Goal: Information Seeking & Learning: Learn about a topic

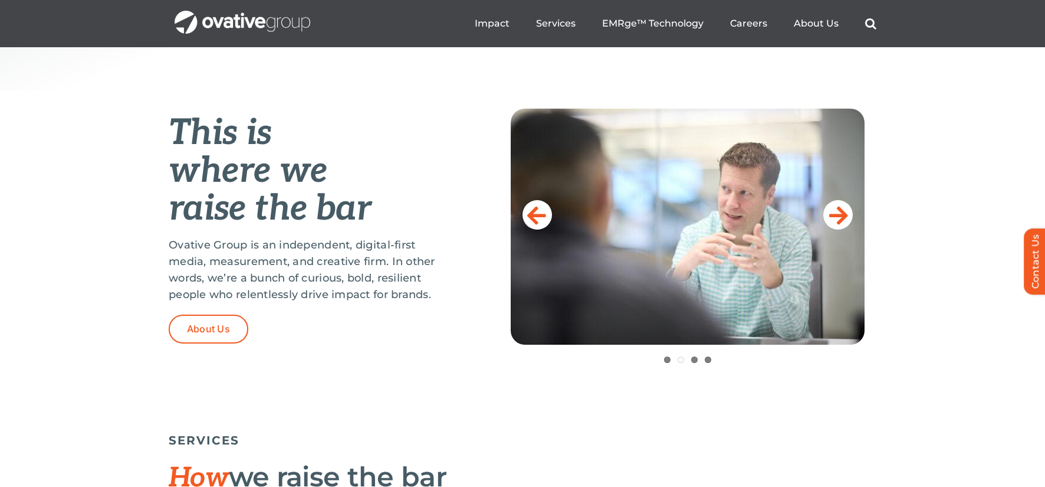
scroll to position [413, 0]
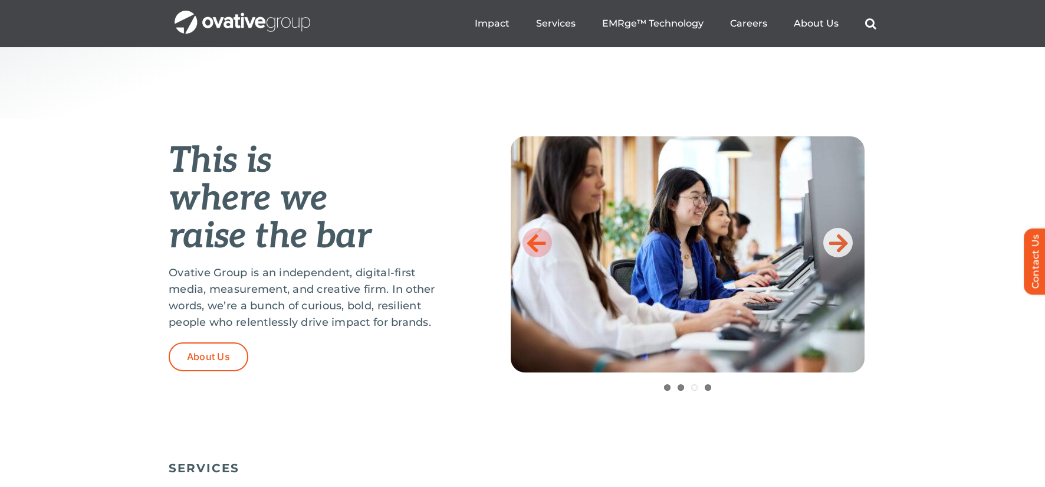
click at [533, 238] on icon at bounding box center [536, 243] width 19 height 24
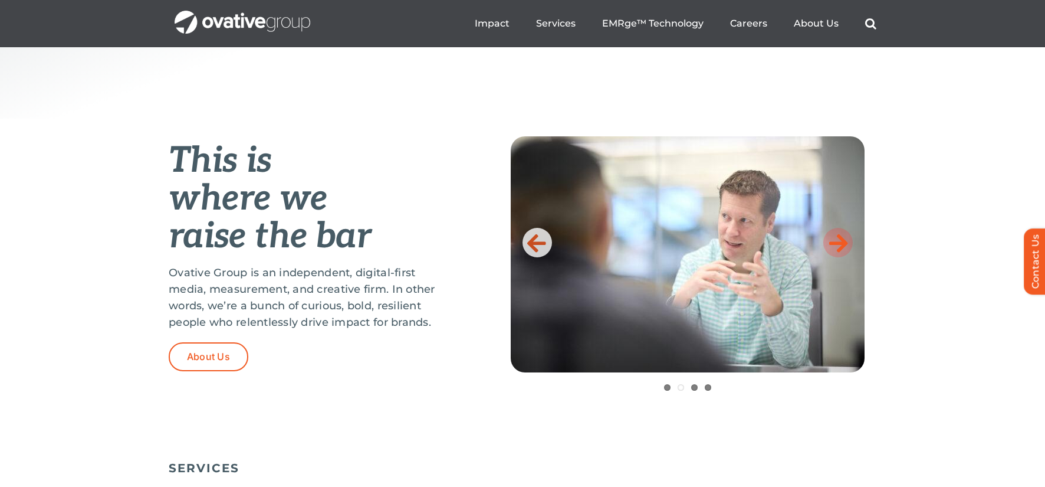
click at [835, 245] on icon at bounding box center [838, 243] width 19 height 24
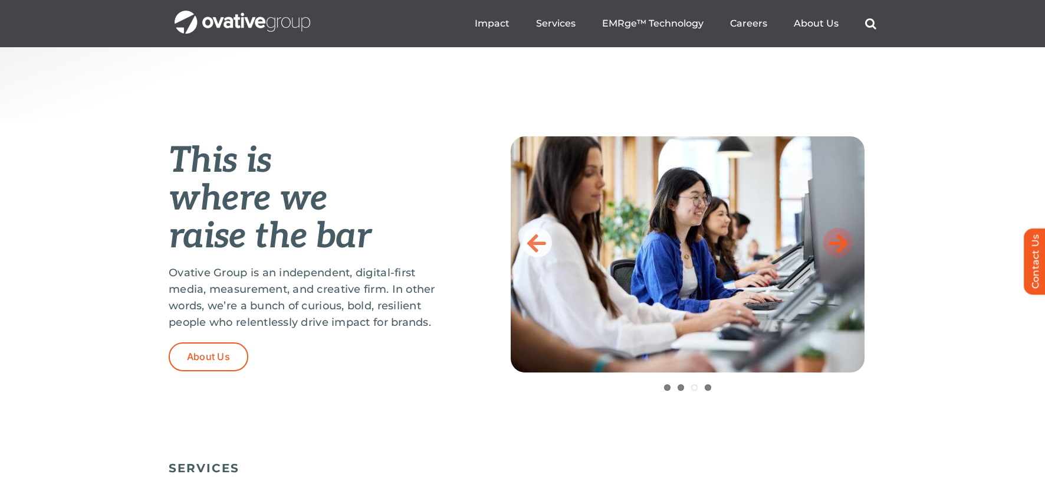
click at [835, 245] on icon at bounding box center [838, 243] width 19 height 24
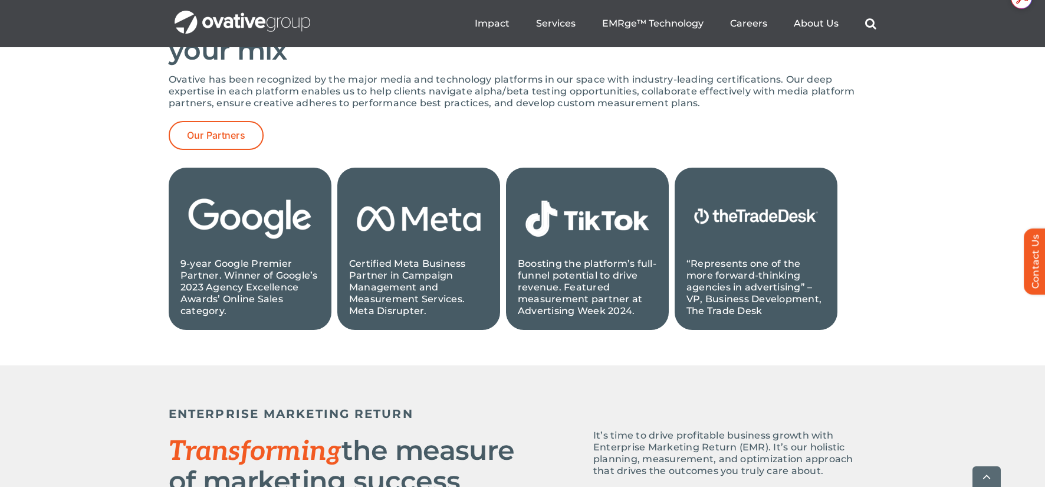
scroll to position [1239, 0]
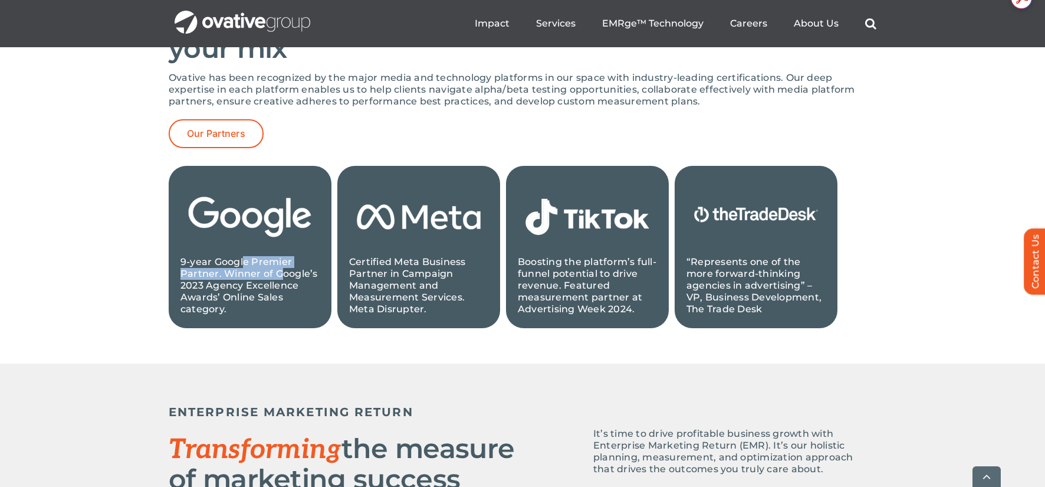
drag, startPoint x: 244, startPoint y: 265, endPoint x: 281, endPoint y: 271, distance: 37.0
click at [281, 271] on p "9-year Google Premier Partner. Winner of Google’s 2023 Agency Excellence Awards…" at bounding box center [249, 285] width 139 height 59
drag, startPoint x: 218, startPoint y: 271, endPoint x: 288, endPoint y: 273, distance: 70.8
click at [288, 273] on p "9-year Google Premier Partner. Winner of Google’s 2023 Agency Excellence Awards…" at bounding box center [249, 285] width 139 height 59
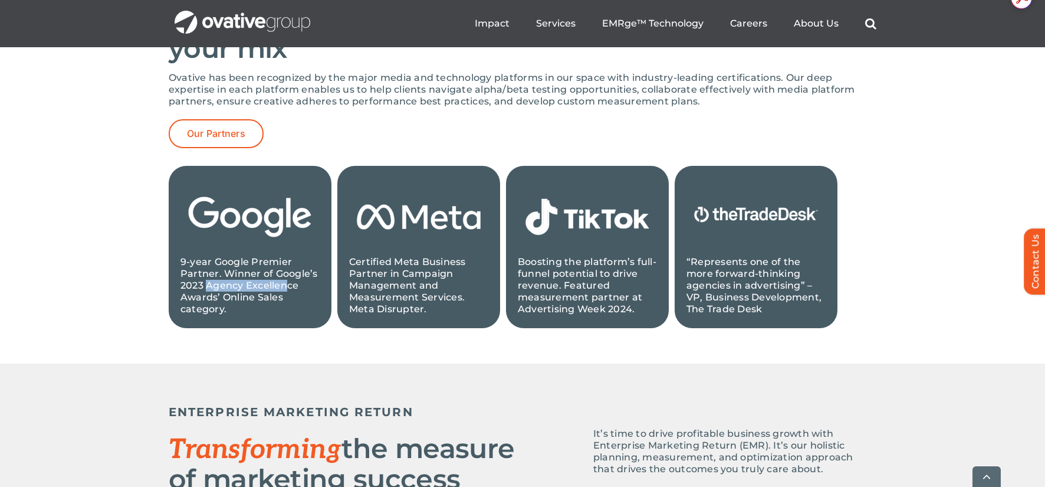
drag, startPoint x: 208, startPoint y: 282, endPoint x: 285, endPoint y: 288, distance: 77.5
click at [285, 288] on p "9-year Google Premier Partner. Winner of Google’s 2023 Agency Excellence Awards…" at bounding box center [249, 285] width 139 height 59
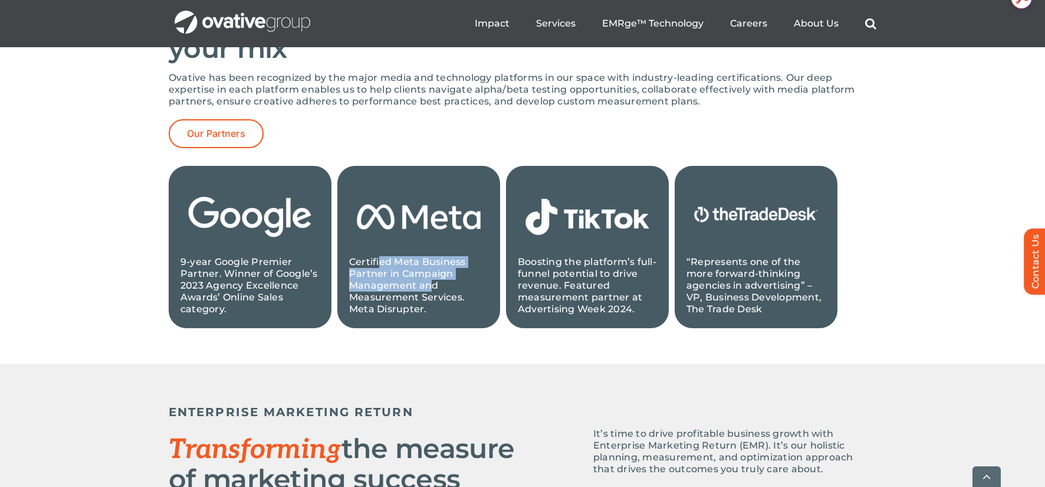
drag, startPoint x: 381, startPoint y: 260, endPoint x: 428, endPoint y: 284, distance: 53.0
click at [428, 284] on p "Certified Meta Business Partner in Campaign Management and Measurement Services…" at bounding box center [418, 285] width 139 height 59
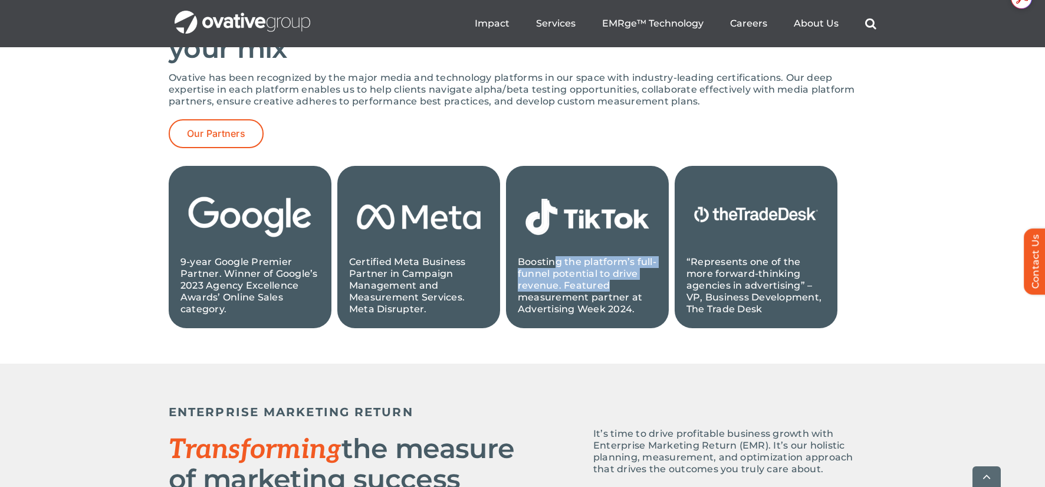
drag, startPoint x: 555, startPoint y: 258, endPoint x: 646, endPoint y: 281, distance: 93.8
click at [646, 281] on p "Boosting the platform’s full-funnel potential to drive revenue. Featured measur…" at bounding box center [587, 285] width 139 height 59
click at [613, 273] on p "Boosting the platform’s full-funnel potential to drive revenue. Featured measur…" at bounding box center [587, 285] width 139 height 59
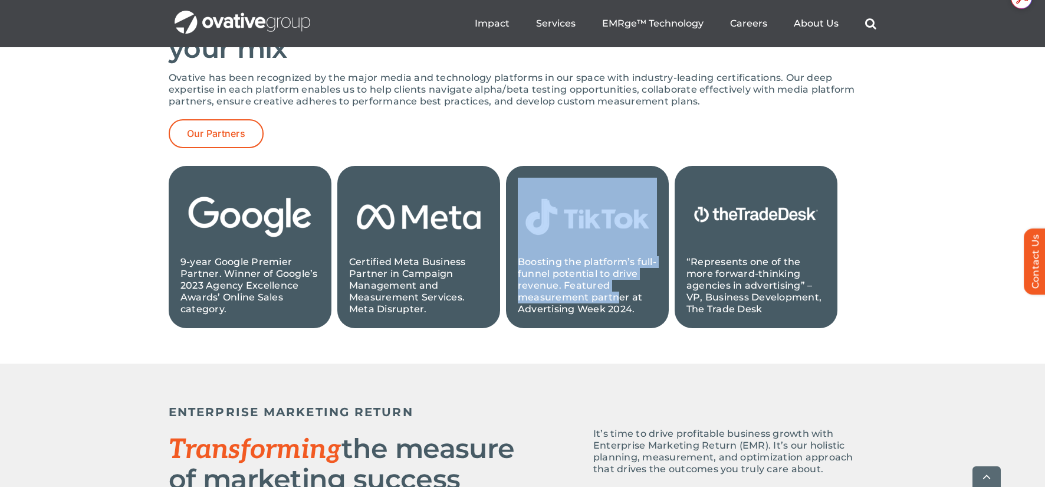
drag, startPoint x: 615, startPoint y: 302, endPoint x: 549, endPoint y: 256, distance: 81.0
click at [549, 256] on div "Boosting the platform’s full-funnel potential to drive revenue. Featured measur…" at bounding box center [587, 247] width 139 height 139
click at [563, 277] on p "Boosting the platform’s full-funnel potential to drive revenue. Featured measur…" at bounding box center [587, 285] width 139 height 59
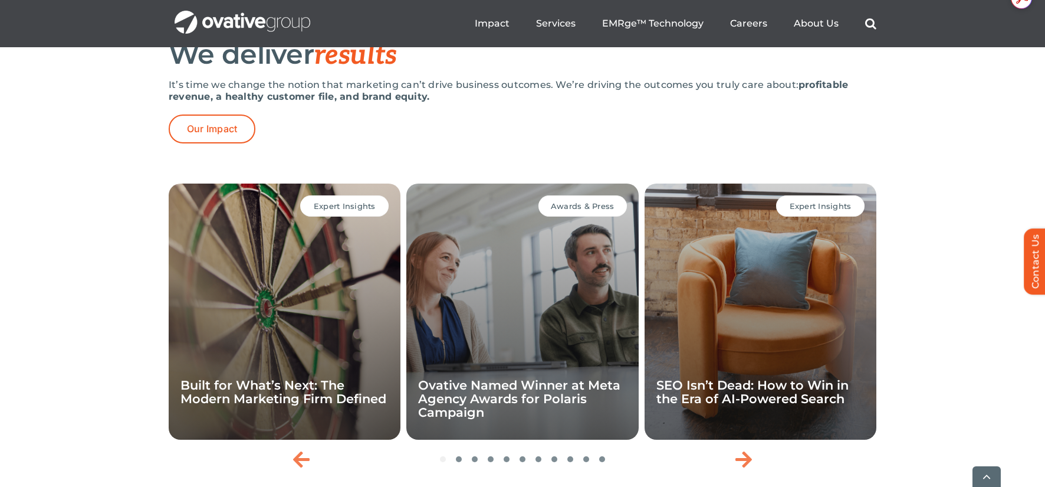
scroll to position [0, 0]
click at [919, 308] on div "Expert Insights Built for What’s Next: The Modern Marketing Firm Defined Awards…" at bounding box center [522, 344] width 1045 height 330
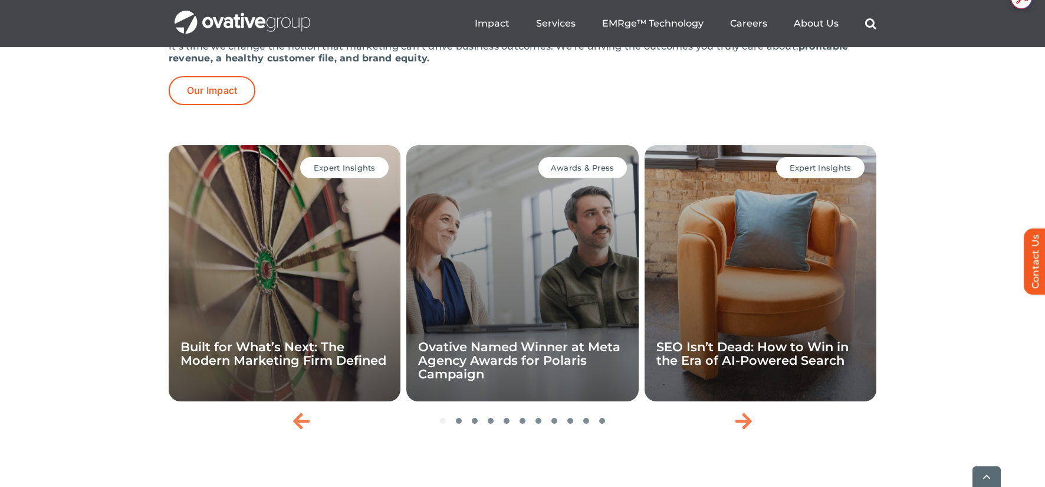
scroll to position [2477, 0]
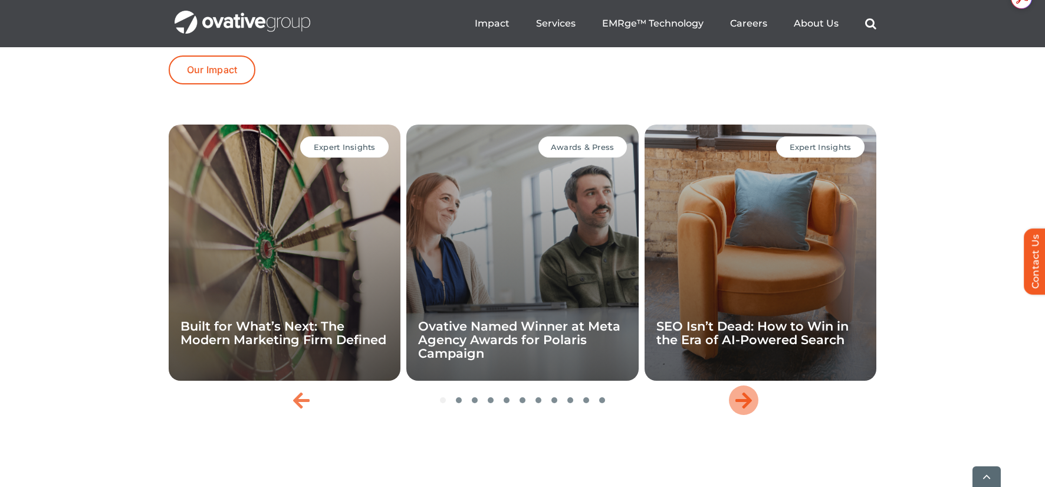
click at [745, 409] on icon "Next slide" at bounding box center [743, 399] width 17 height 19
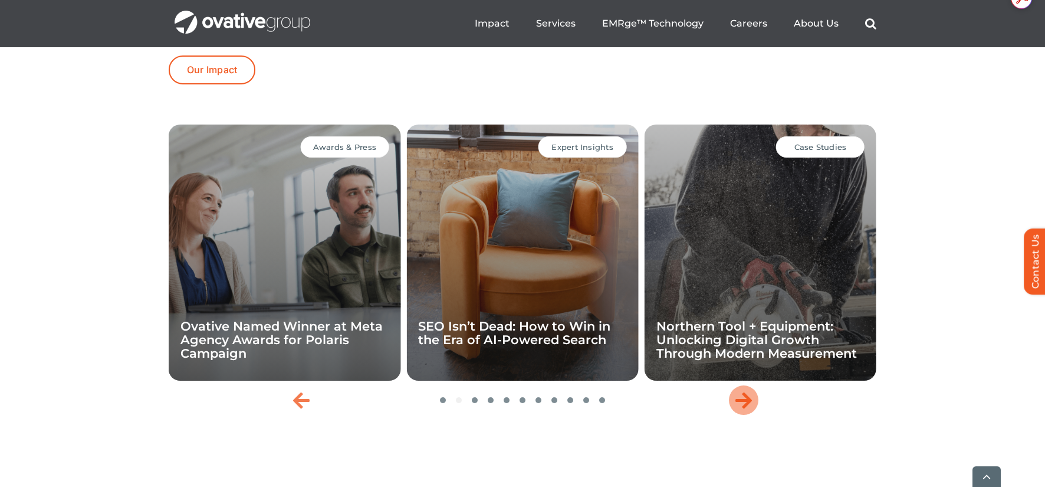
click at [745, 409] on icon "Next slide" at bounding box center [743, 399] width 17 height 19
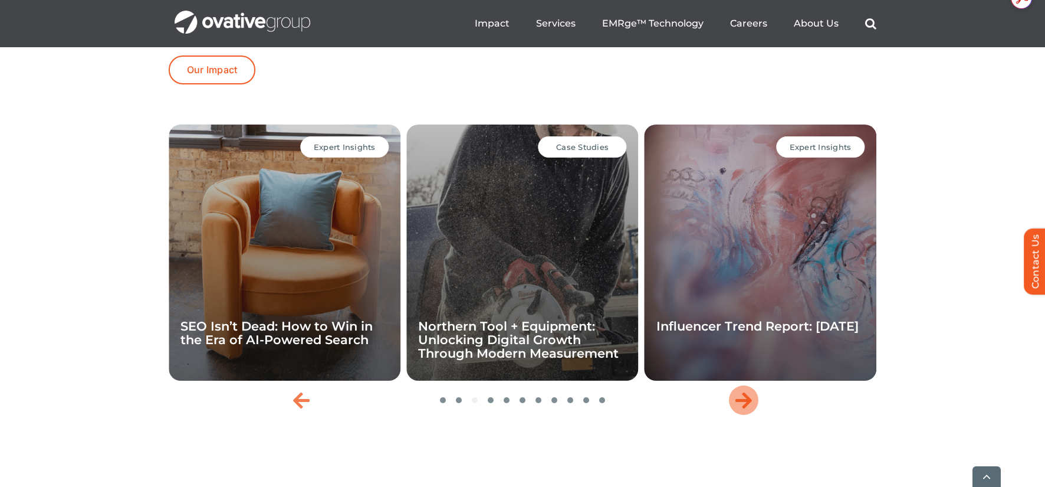
click at [745, 409] on icon "Next slide" at bounding box center [743, 399] width 17 height 19
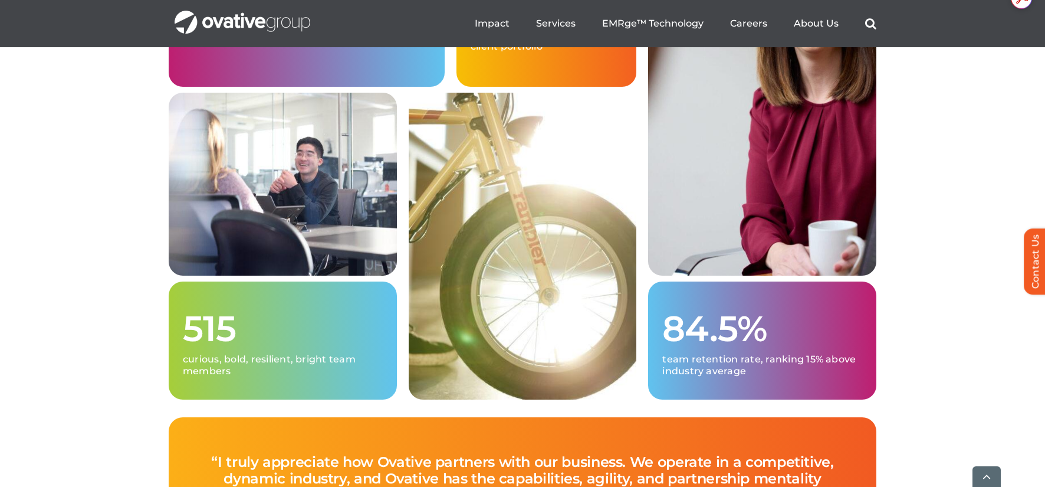
scroll to position [3126, 0]
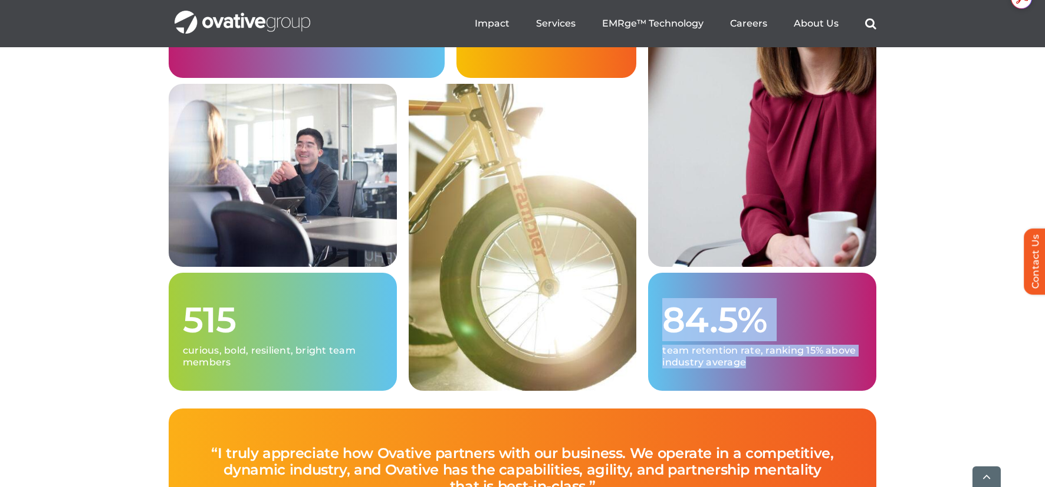
drag, startPoint x: 671, startPoint y: 352, endPoint x: 777, endPoint y: 400, distance: 117.2
click at [777, 390] on div "84.5% team retention rate, ranking 15% above industry average" at bounding box center [762, 331] width 228 height 118
click at [777, 368] on p "team retention rate, ranking 15% above industry average" at bounding box center [762, 356] width 200 height 24
drag, startPoint x: 776, startPoint y: 402, endPoint x: 683, endPoint y: 383, distance: 95.0
click at [683, 368] on p "team retention rate, ranking 15% above industry average" at bounding box center [762, 356] width 200 height 24
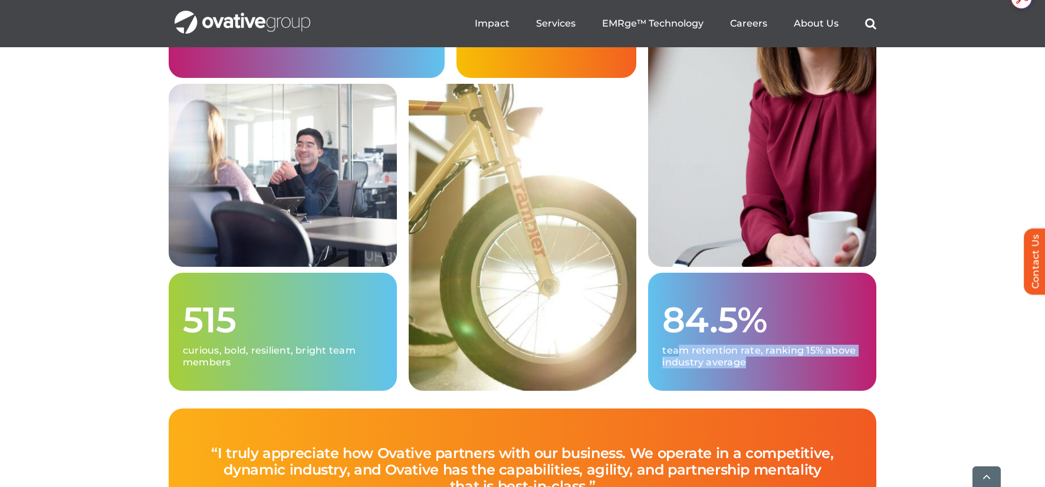
click at [683, 368] on p "team retention rate, ranking 15% above industry average" at bounding box center [762, 356] width 200 height 24
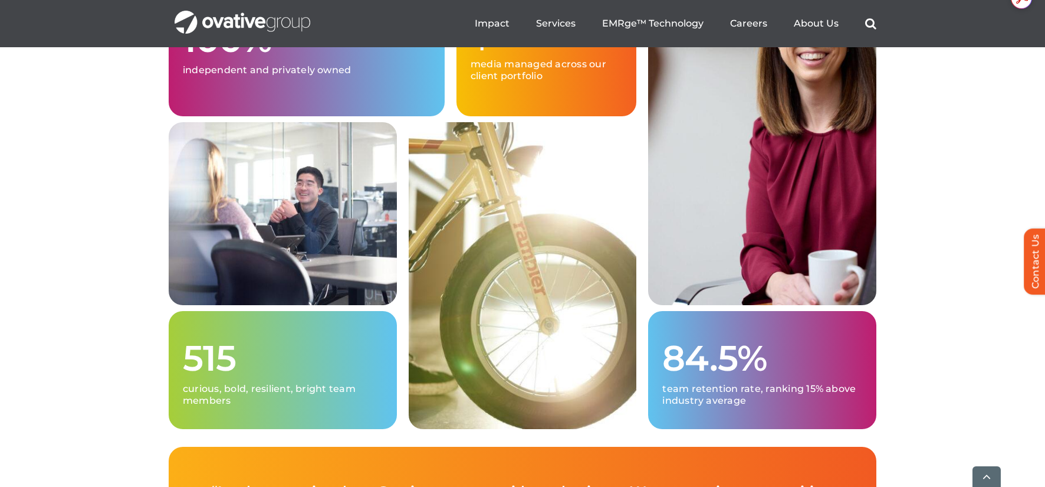
scroll to position [3067, 0]
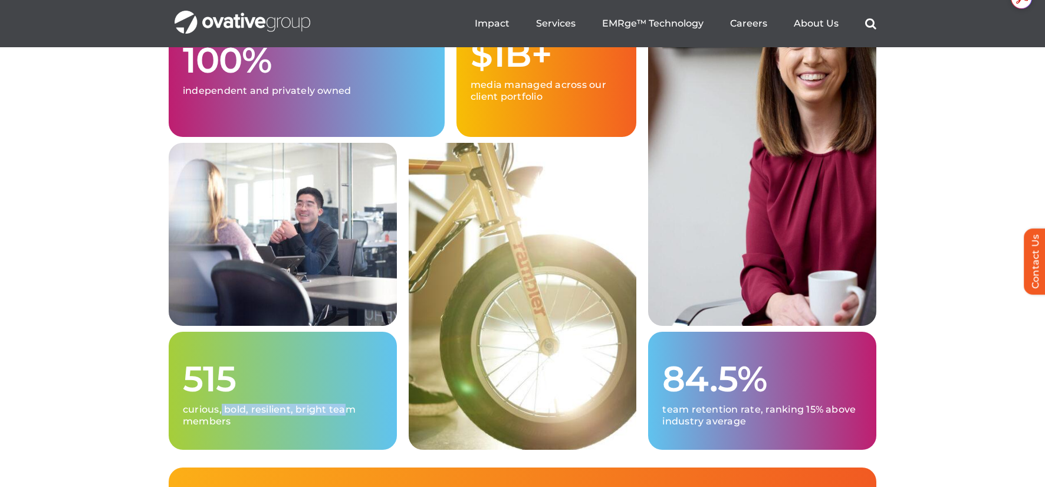
drag, startPoint x: 247, startPoint y: 442, endPoint x: 347, endPoint y: 443, distance: 100.3
click at [347, 427] on p "curious, bold, resilient, bright team members" at bounding box center [283, 415] width 200 height 24
drag, startPoint x: 193, startPoint y: 413, endPoint x: 235, endPoint y: 413, distance: 41.3
click at [235, 398] on h1 "515" at bounding box center [283, 379] width 200 height 38
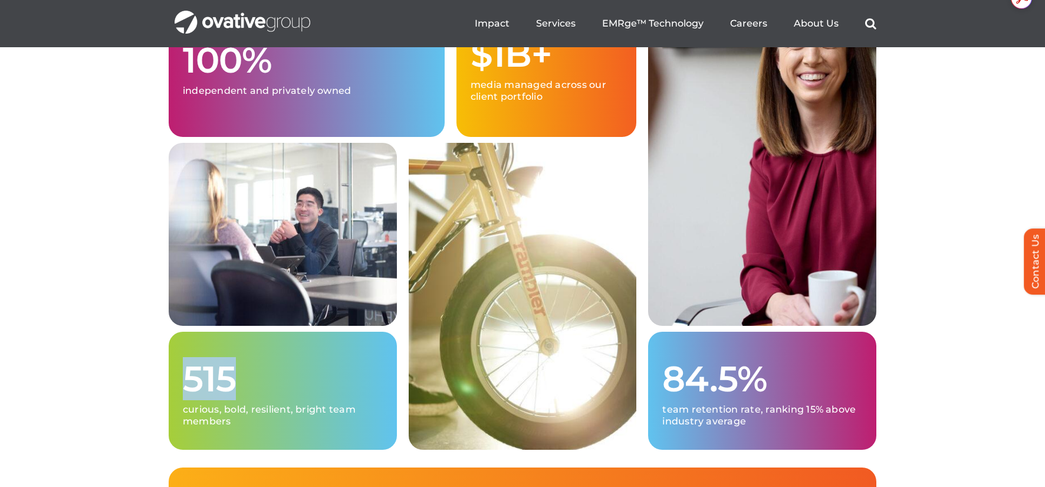
click at [127, 418] on div "100% independent and privately owned $1B+ media managed across our client portf…" at bounding box center [522, 231] width 1045 height 472
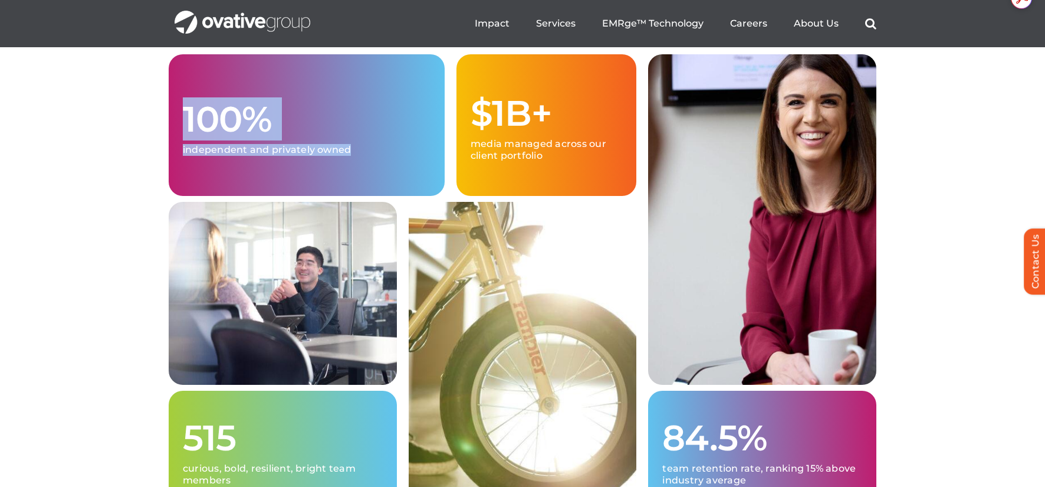
drag, startPoint x: 189, startPoint y: 148, endPoint x: 351, endPoint y: 182, distance: 165.8
click at [351, 182] on div "100% independent and privately owned" at bounding box center [307, 125] width 276 height 142
click at [351, 156] on p "independent and privately owned" at bounding box center [307, 150] width 248 height 12
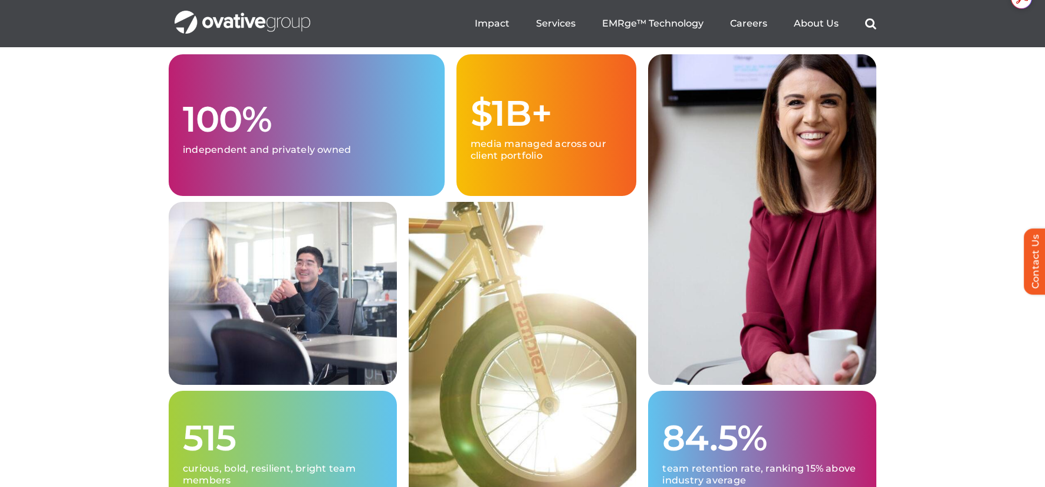
click at [130, 180] on div "100% independent and privately owned $1B+ media managed across our client portf…" at bounding box center [522, 290] width 1045 height 472
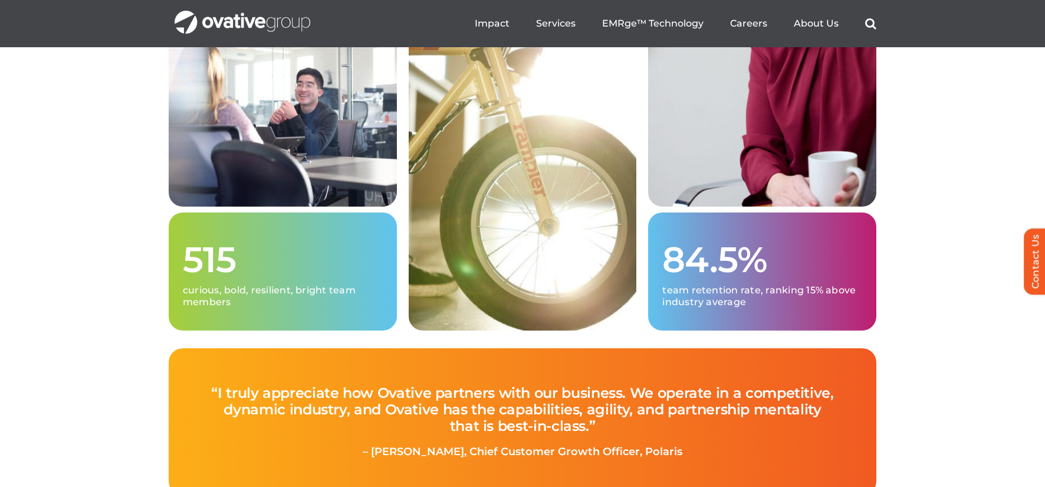
scroll to position [3038, 0]
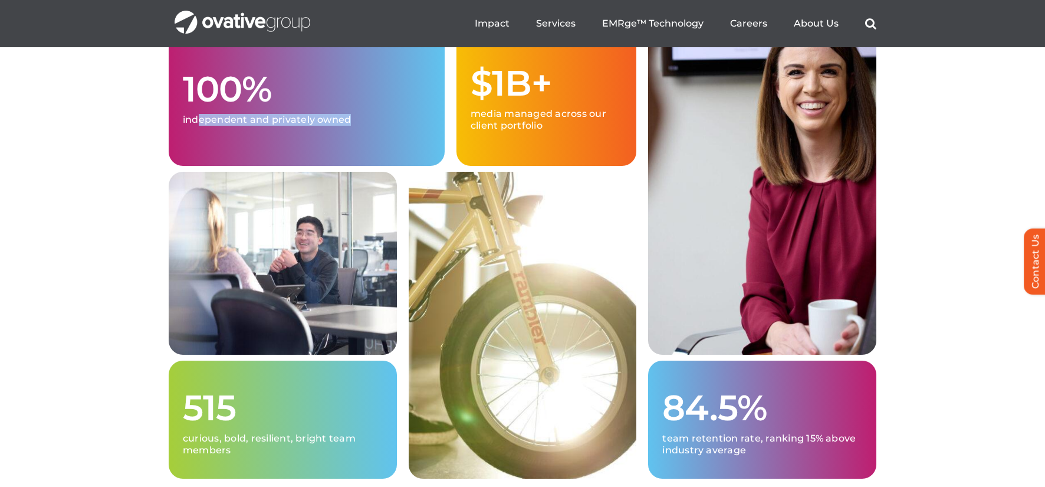
drag, startPoint x: 201, startPoint y: 160, endPoint x: 360, endPoint y: 158, distance: 158.7
click at [360, 126] on p "independent and privately owned" at bounding box center [307, 120] width 248 height 12
drag, startPoint x: 356, startPoint y: 157, endPoint x: 130, endPoint y: 121, distance: 228.2
click at [130, 121] on div "100% independent and privately owned $1B+ media managed across our client portf…" at bounding box center [522, 260] width 1045 height 472
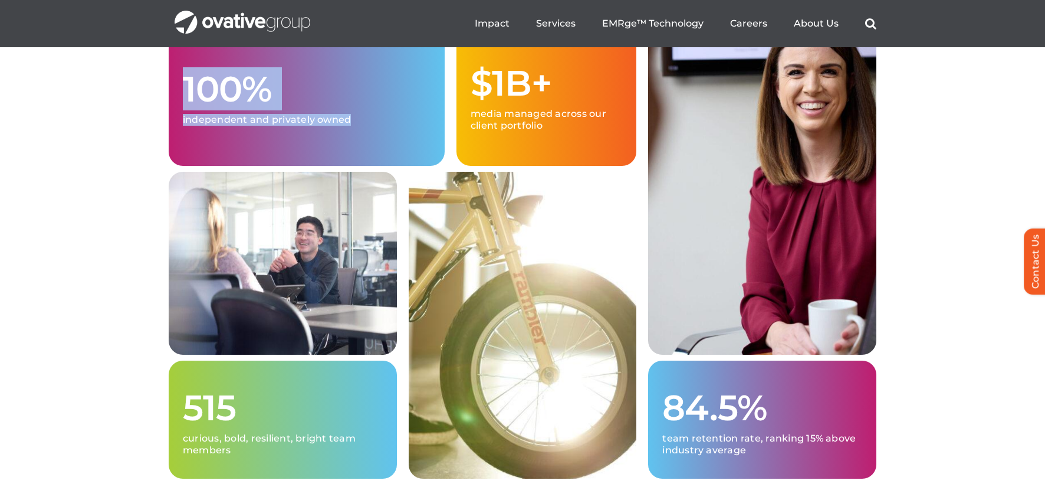
click at [130, 121] on div "100% independent and privately owned $1B+ media managed across our client portf…" at bounding box center [522, 260] width 1045 height 472
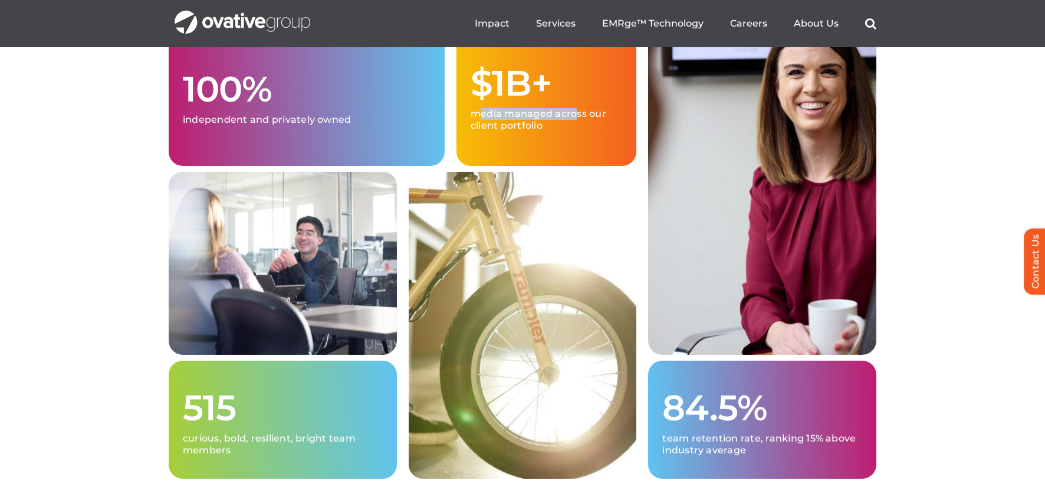
drag, startPoint x: 477, startPoint y: 147, endPoint x: 578, endPoint y: 156, distance: 101.2
click at [578, 132] on p "media managed across our client portfolio" at bounding box center [547, 120] width 152 height 24
drag, startPoint x: 558, startPoint y: 160, endPoint x: 485, endPoint y: 147, distance: 73.6
click at [485, 132] on p "media managed across our client portfolio" at bounding box center [547, 120] width 152 height 24
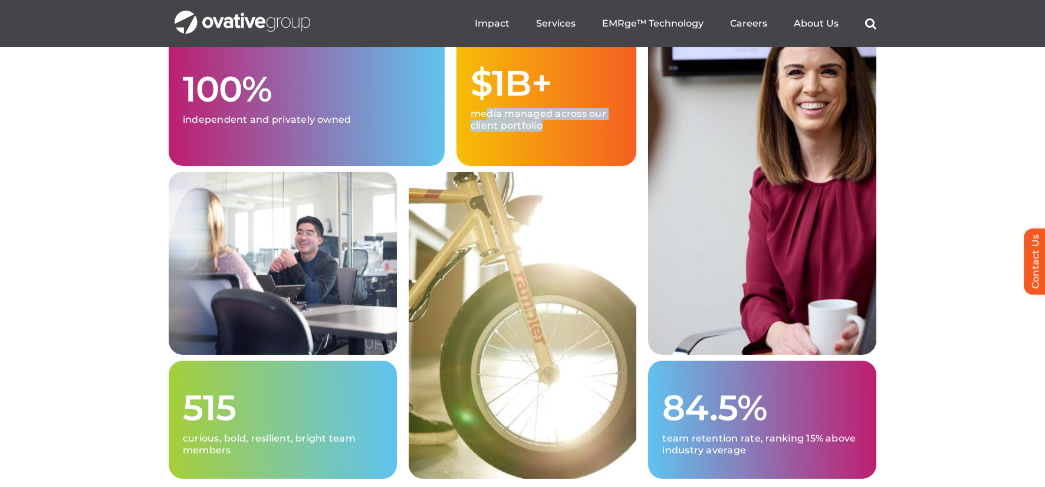
click at [485, 132] on p "media managed across our client portfolio" at bounding box center [547, 120] width 152 height 24
drag, startPoint x: 500, startPoint y: 157, endPoint x: 563, endPoint y: 162, distance: 63.3
click at [563, 132] on p "media managed across our client portfolio" at bounding box center [547, 120] width 152 height 24
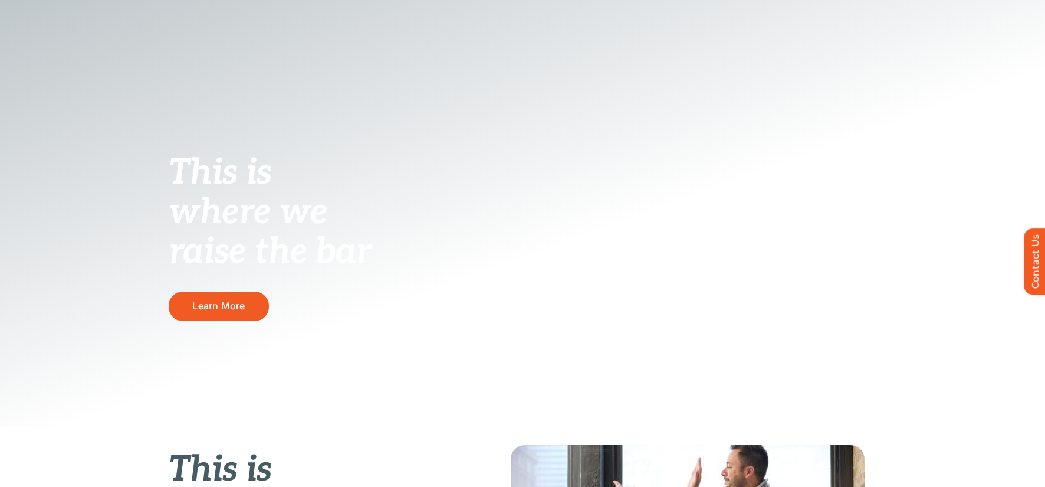
scroll to position [0, 0]
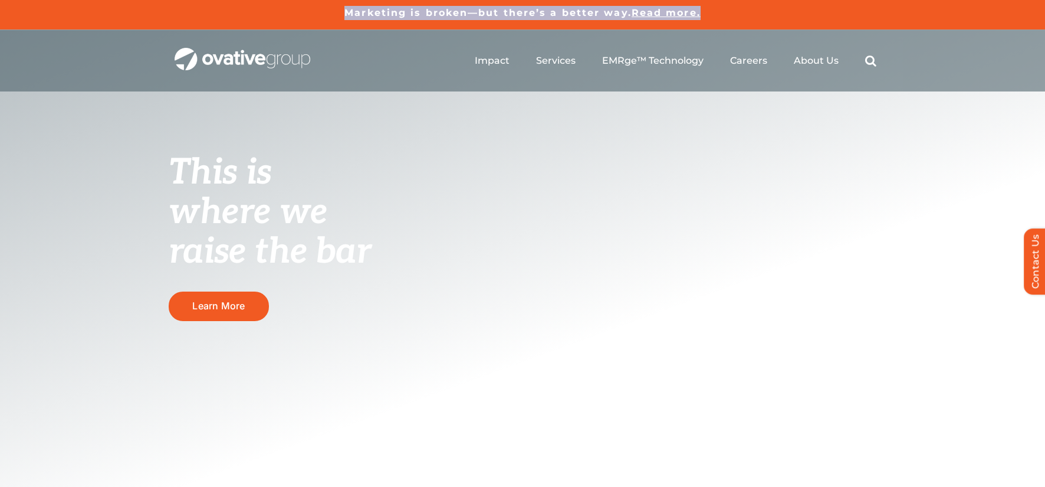
drag, startPoint x: 323, startPoint y: 7, endPoint x: 787, endPoint y: 10, distance: 463.6
click at [787, 10] on h5 "Marketing is broken—but there’s a better way. Read more." at bounding box center [522, 13] width 1045 height 14
